Goal: Transaction & Acquisition: Purchase product/service

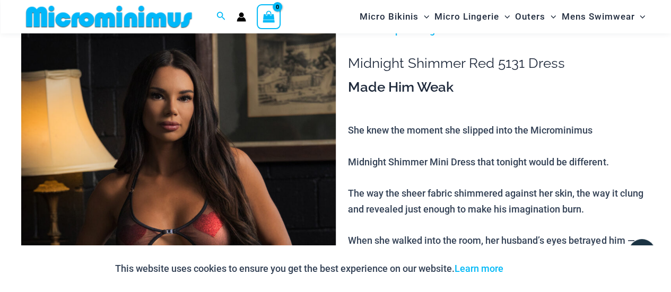
scroll to position [45, 0]
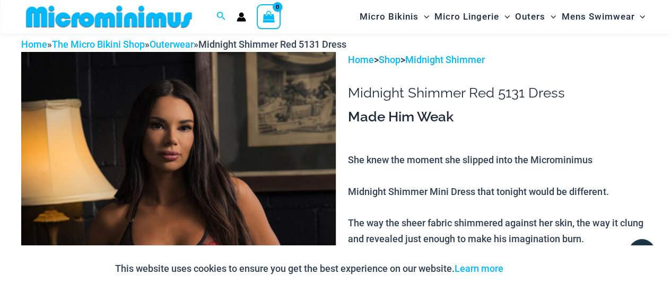
type input "**********"
click at [213, 147] on img at bounding box center [178, 288] width 315 height 472
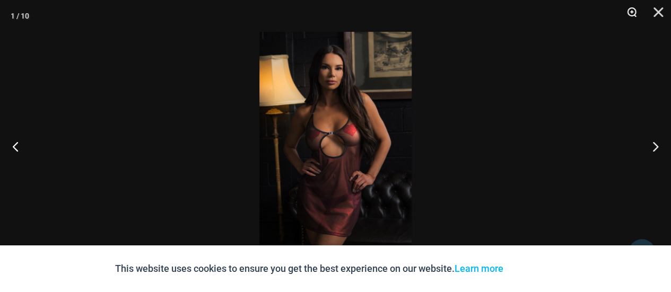
click at [633, 11] on button "Zoom" at bounding box center [628, 16] width 27 height 32
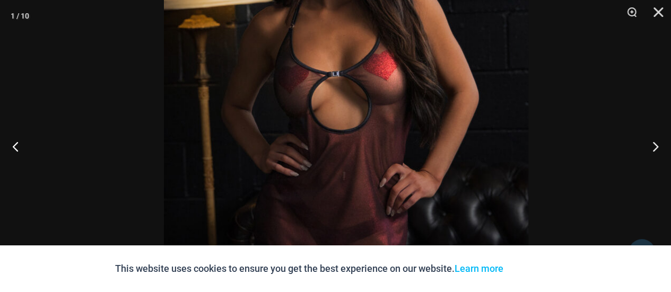
click at [409, 5] on img at bounding box center [346, 104] width 364 height 546
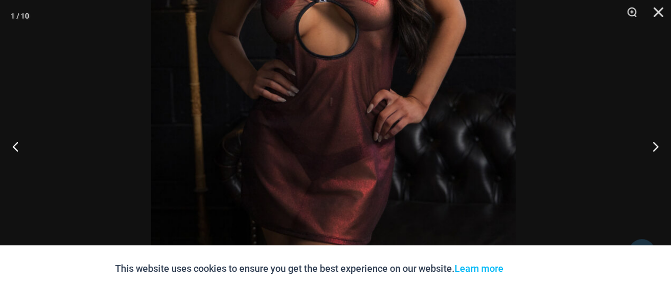
click at [407, 75] on img at bounding box center [333, 30] width 364 height 546
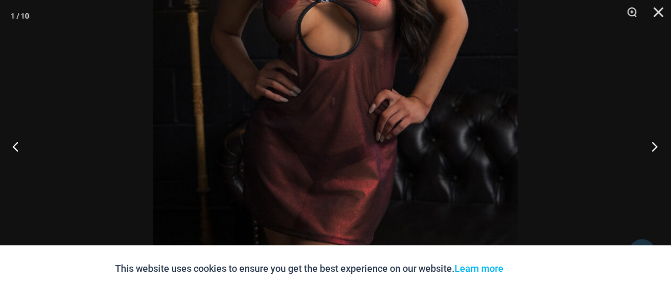
click at [654, 151] on button "Next" at bounding box center [651, 146] width 40 height 53
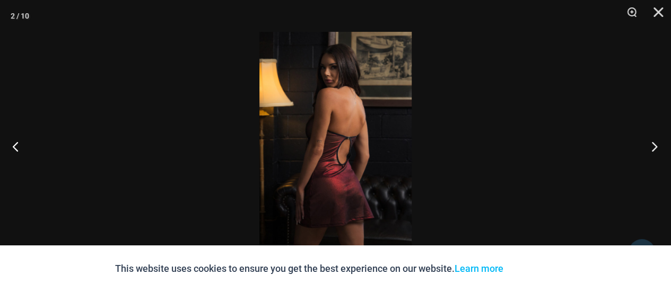
click at [654, 151] on button "Next" at bounding box center [651, 146] width 40 height 53
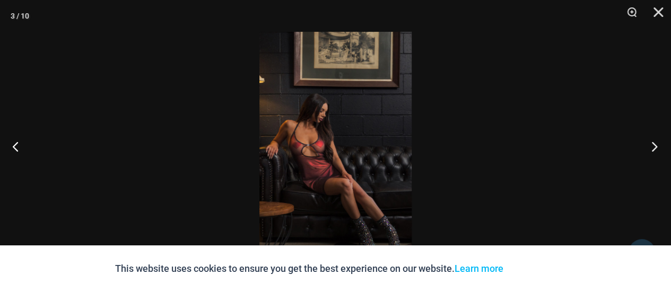
click at [654, 151] on button "Next" at bounding box center [651, 146] width 40 height 53
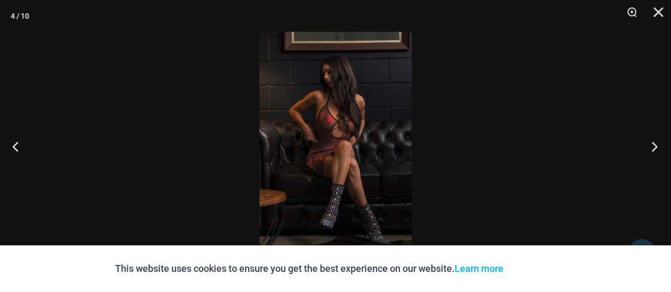
click at [654, 151] on button "Next" at bounding box center [651, 146] width 40 height 53
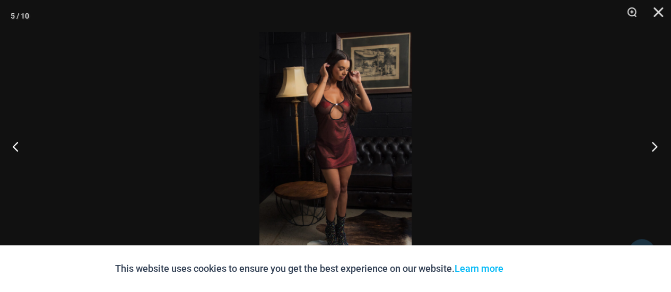
click at [654, 151] on button "Next" at bounding box center [651, 146] width 40 height 53
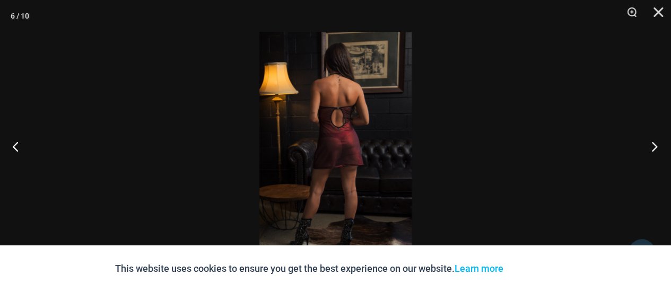
click at [654, 151] on button "Next" at bounding box center [651, 146] width 40 height 53
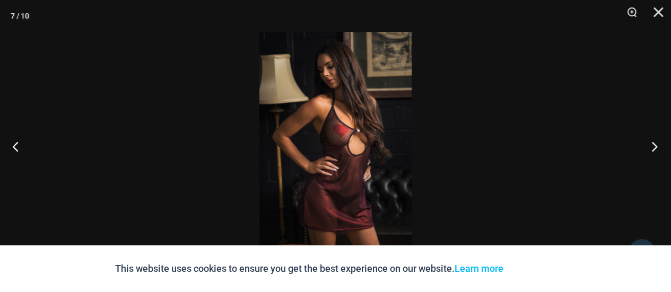
click at [654, 151] on button "Next" at bounding box center [651, 146] width 40 height 53
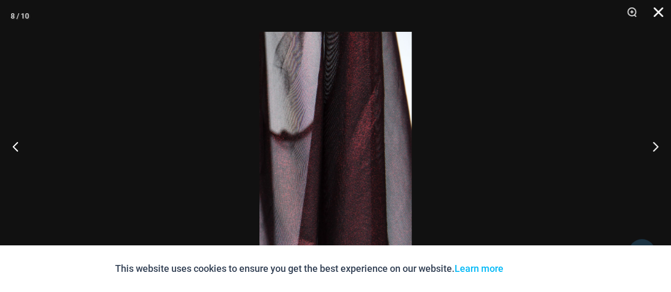
click at [652, 10] on button "Close" at bounding box center [654, 16] width 27 height 32
